Goal: Information Seeking & Learning: Understand process/instructions

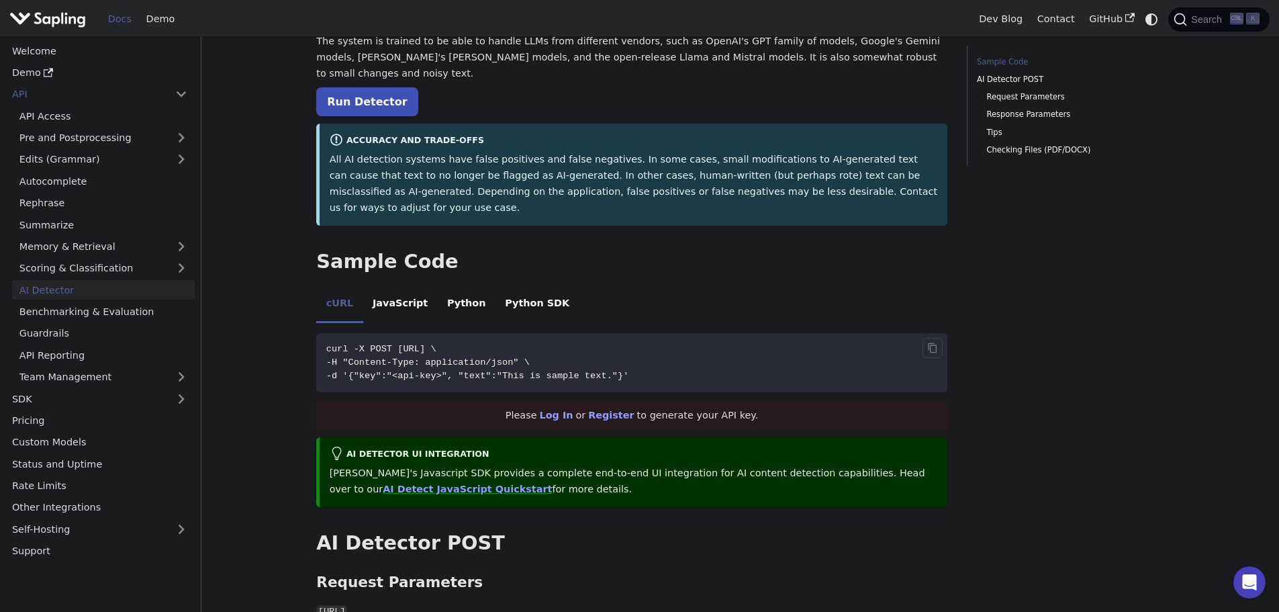
scroll to position [201, 0]
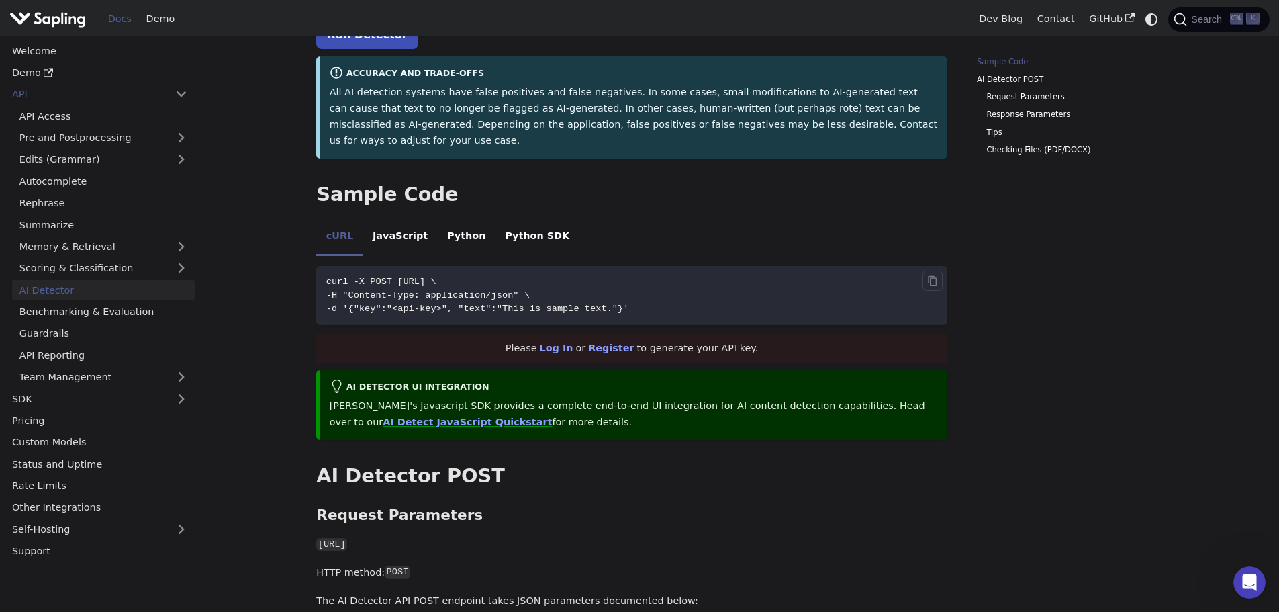
click at [402, 277] on span "curl -X POST [URL] \" at bounding box center [381, 282] width 110 height 10
drag, startPoint x: 402, startPoint y: 251, endPoint x: 555, endPoint y: 250, distance: 153.1
click at [437, 277] on span "curl -X POST [URL] \" at bounding box center [381, 282] width 110 height 10
copy span "[URL]"
click at [422, 304] on span "-d '{"key":"<api-key>", "text":"This is sample text."}'" at bounding box center [477, 309] width 303 height 10
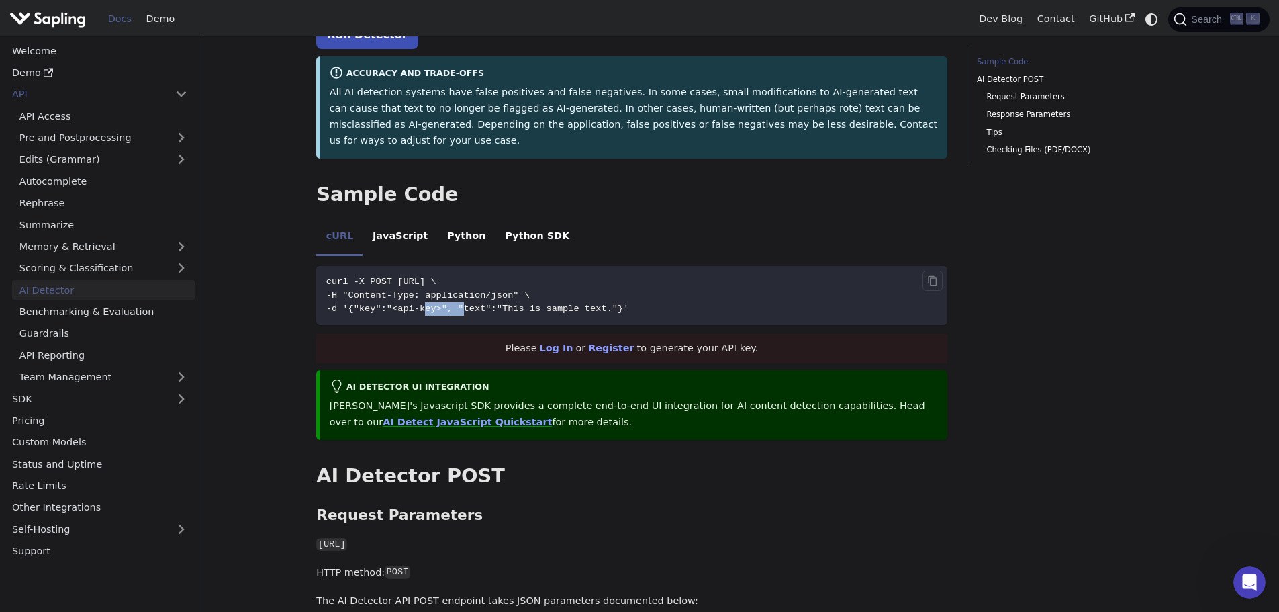
drag, startPoint x: 422, startPoint y: 277, endPoint x: 449, endPoint y: 276, distance: 26.9
click at [449, 304] on span "-d '{"key":"<api-key>", "text":"This is sample text."}'" at bounding box center [477, 309] width 303 height 10
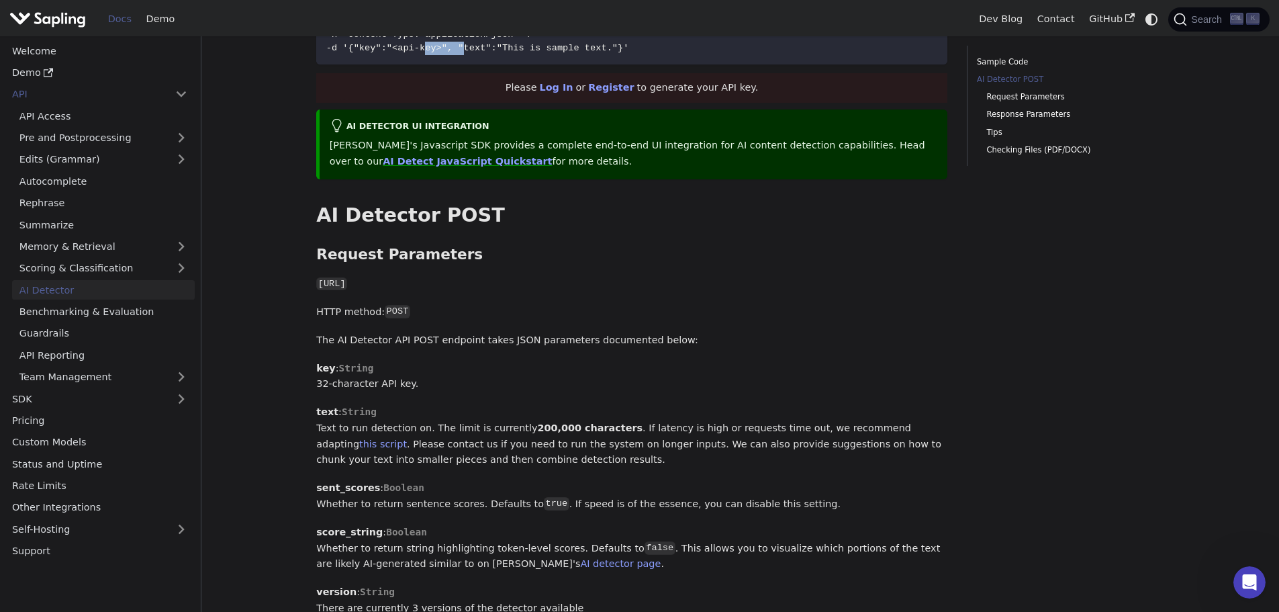
scroll to position [470, 0]
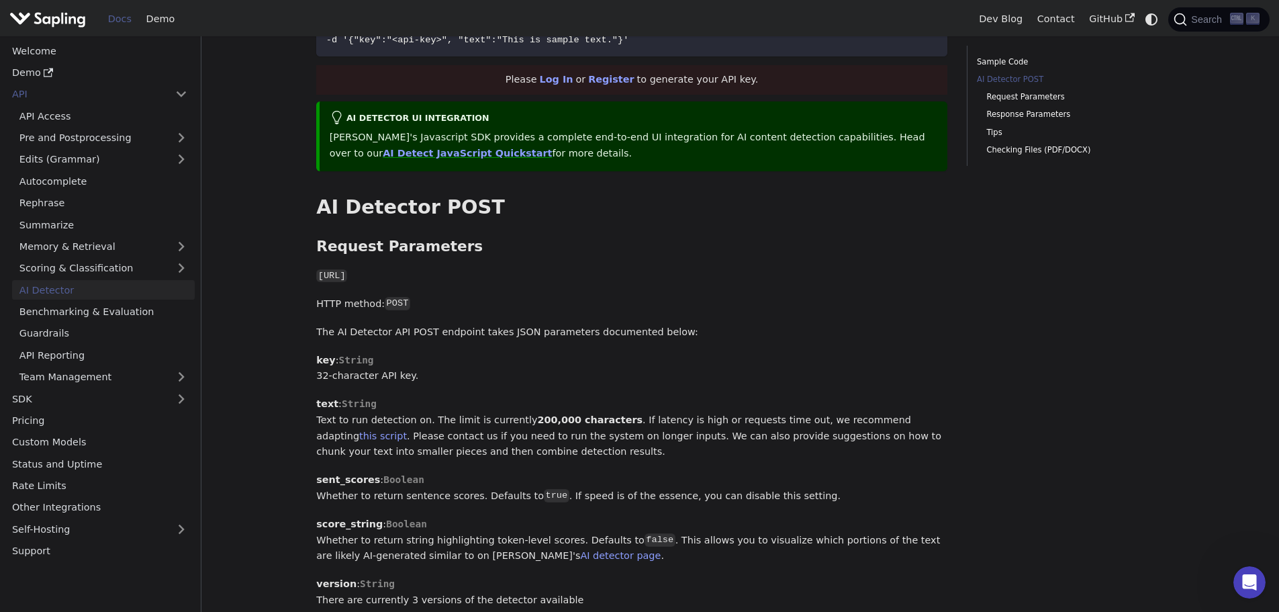
click at [355, 355] on span "String" at bounding box center [355, 360] width 35 height 11
click at [321, 353] on p "key : String 32-character API key." at bounding box center [631, 369] width 631 height 32
drag, startPoint x: 321, startPoint y: 343, endPoint x: 396, endPoint y: 340, distance: 74.6
click at [396, 353] on p "key : String 32-character API key." at bounding box center [631, 369] width 631 height 32
